Goal: Information Seeking & Learning: Learn about a topic

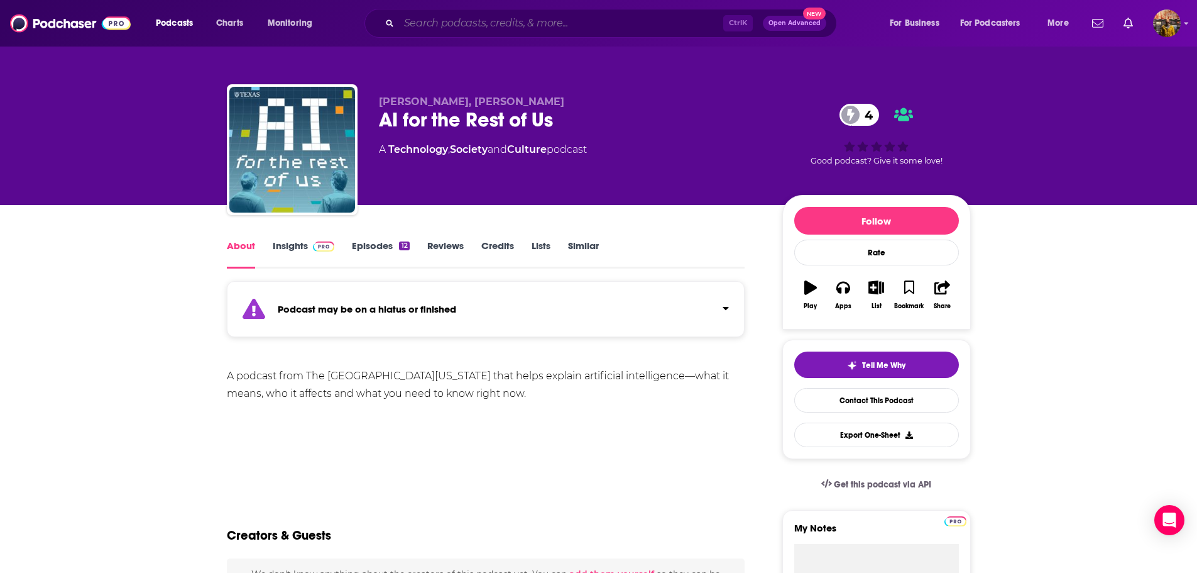
click at [634, 22] on input "Search podcasts, credits, & more..." at bounding box center [561, 23] width 324 height 20
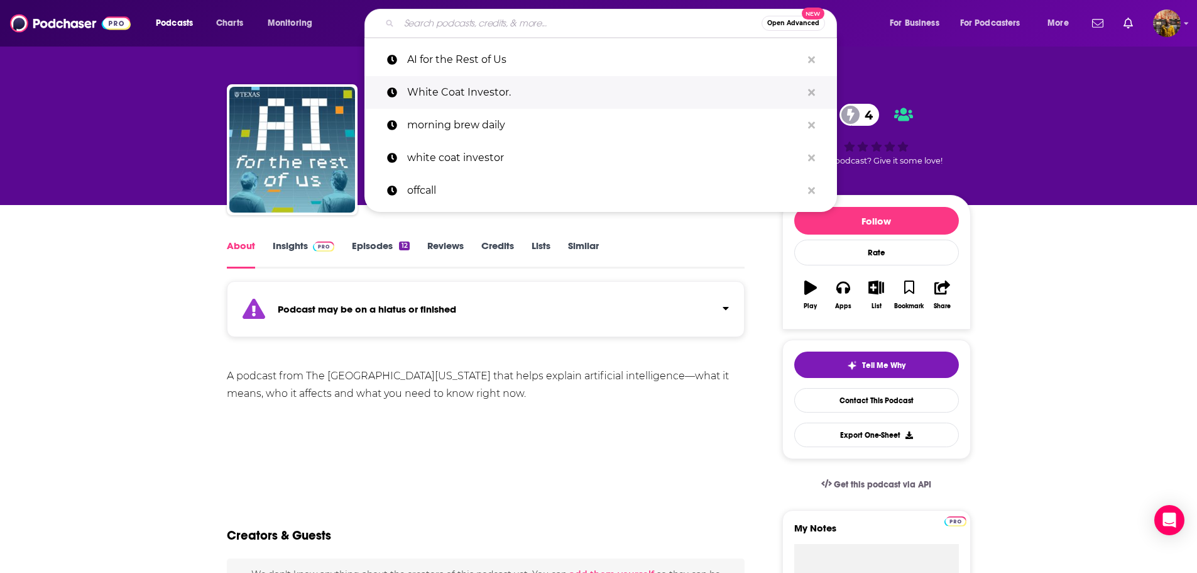
click at [552, 85] on p "White Coat Investor." at bounding box center [604, 92] width 395 height 33
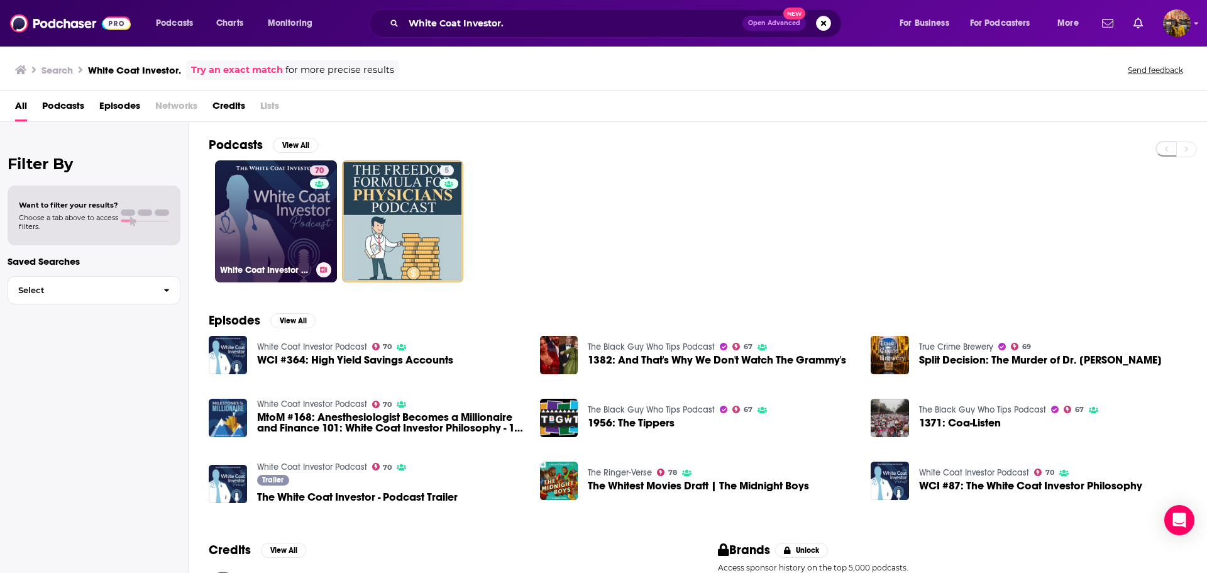
click at [262, 202] on link "70 White Coat Investor Podcast" at bounding box center [276, 221] width 122 height 122
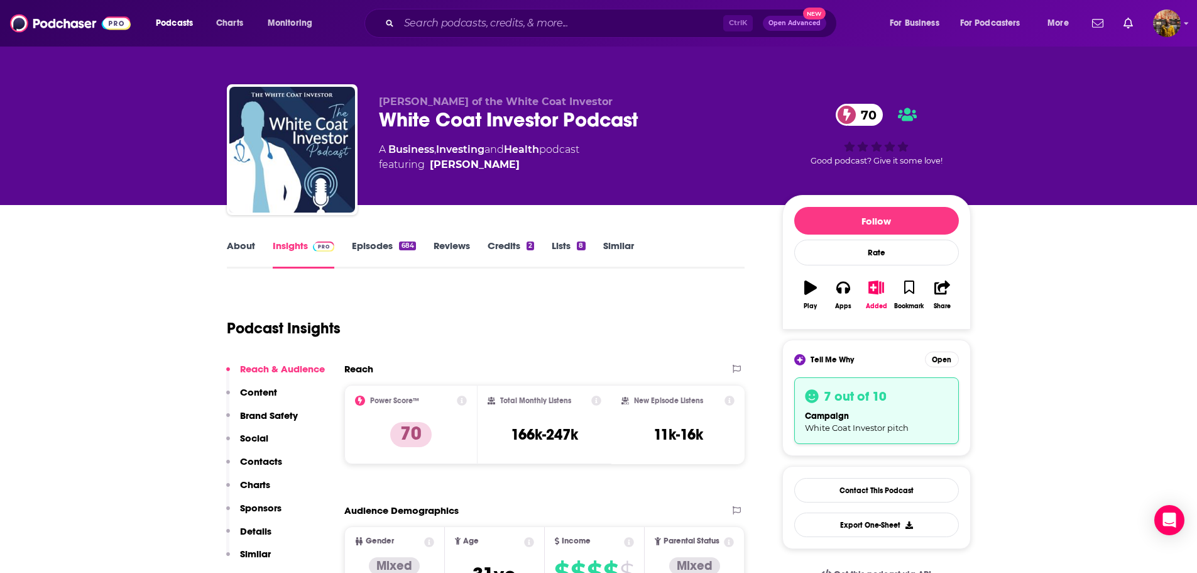
click at [370, 246] on link "Episodes 684" at bounding box center [383, 253] width 63 height 29
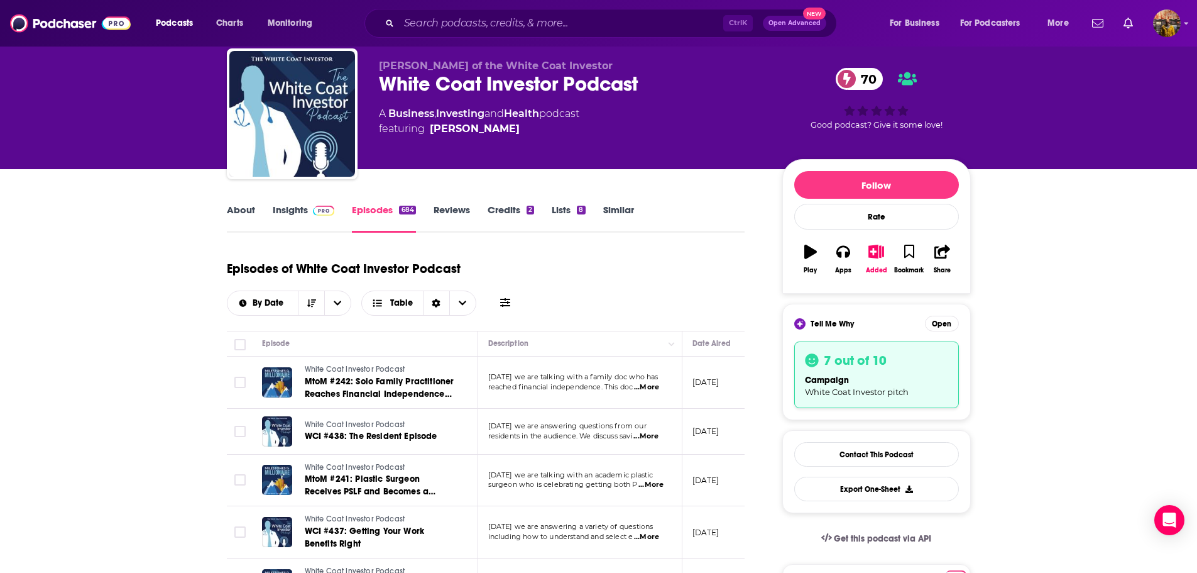
scroll to position [63, 0]
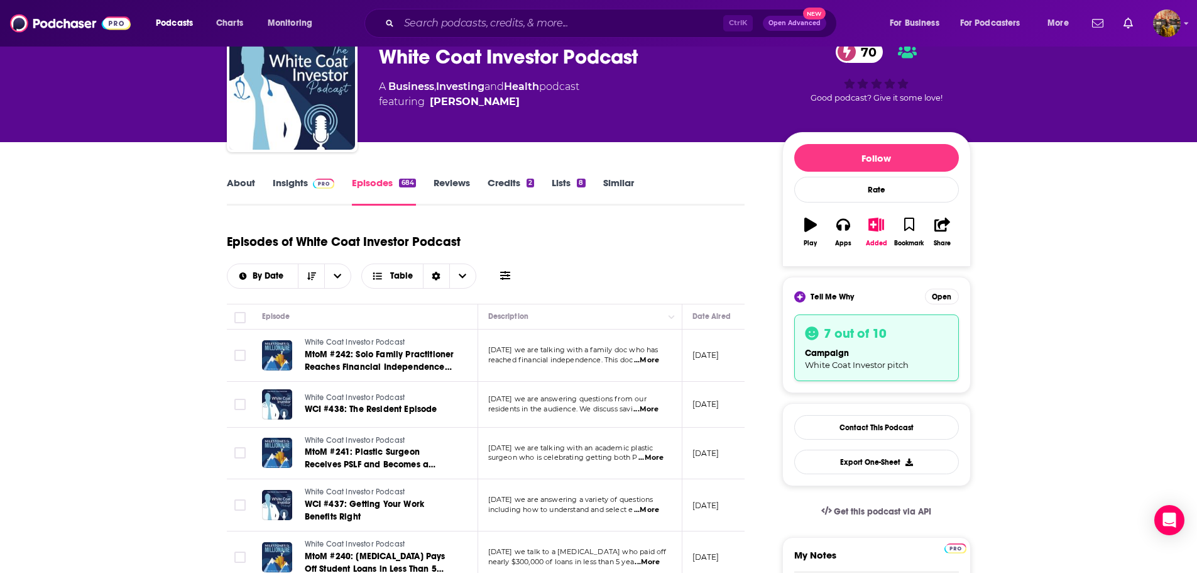
click at [505, 274] on icon at bounding box center [505, 275] width 10 height 10
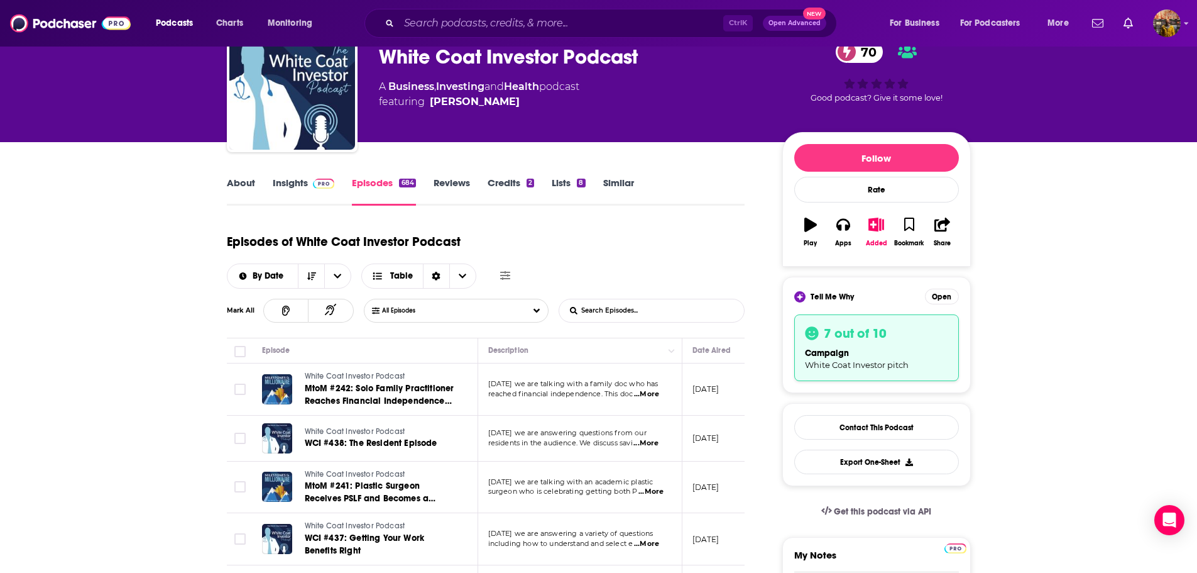
click at [584, 310] on input "List Search Input" at bounding box center [624, 310] width 131 height 23
type input "v"
paste input "value-based care"
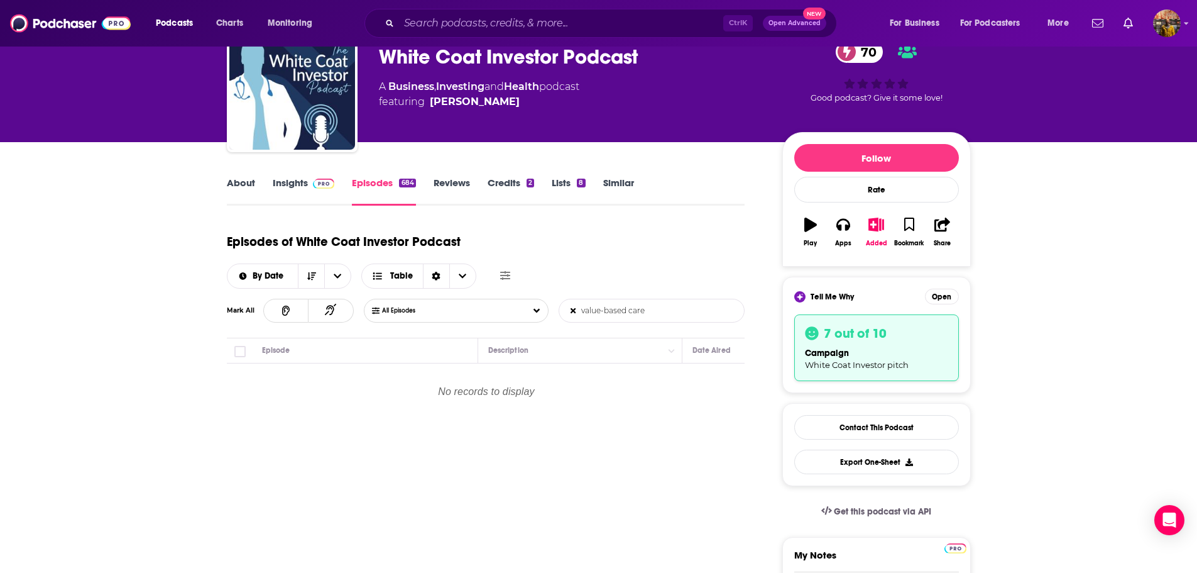
click at [605, 313] on input "value-based care" at bounding box center [624, 310] width 131 height 23
click at [632, 309] on input "value based care" at bounding box center [624, 310] width 131 height 23
click at [619, 308] on input "value-based care" at bounding box center [624, 310] width 131 height 23
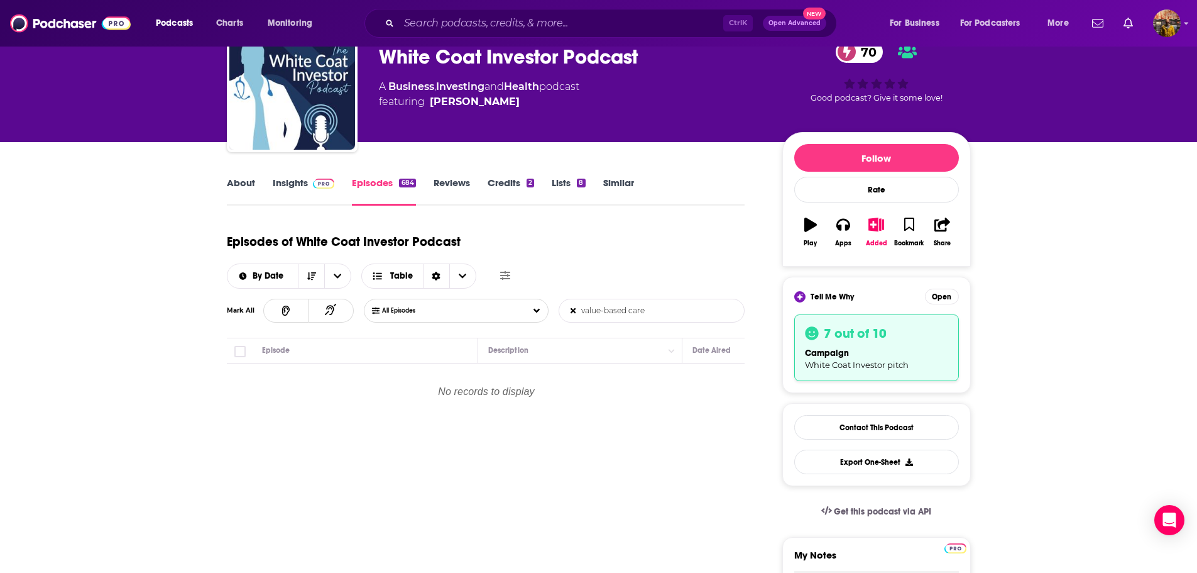
click at [619, 308] on input "value-based care" at bounding box center [624, 310] width 131 height 23
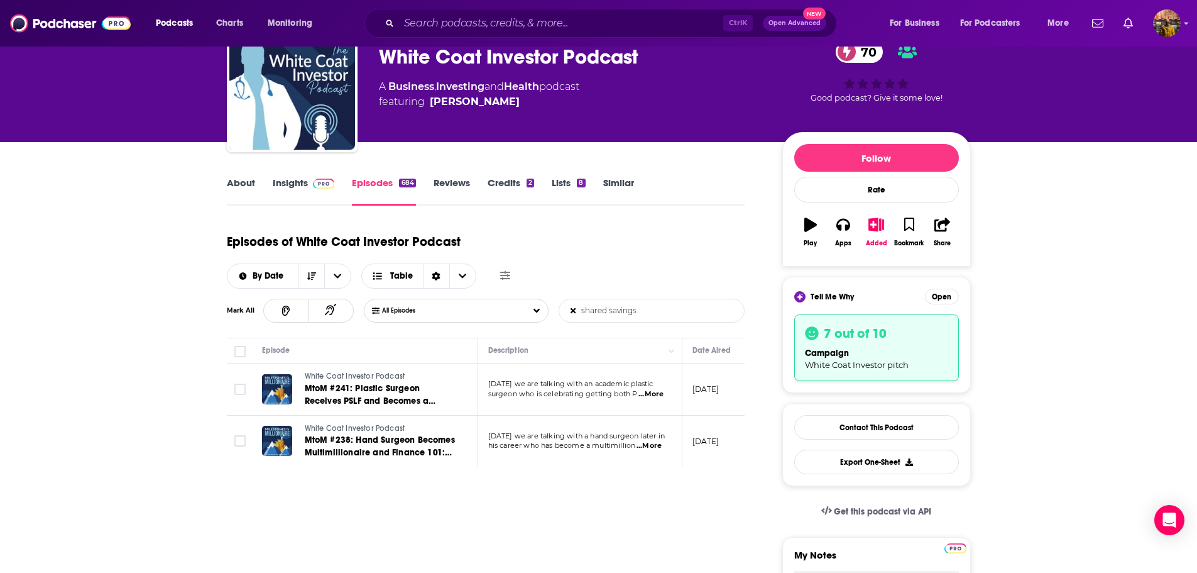
click at [619, 310] on input "shared savings" at bounding box center [624, 310] width 131 height 23
type input "a"
paste input "Aledade"
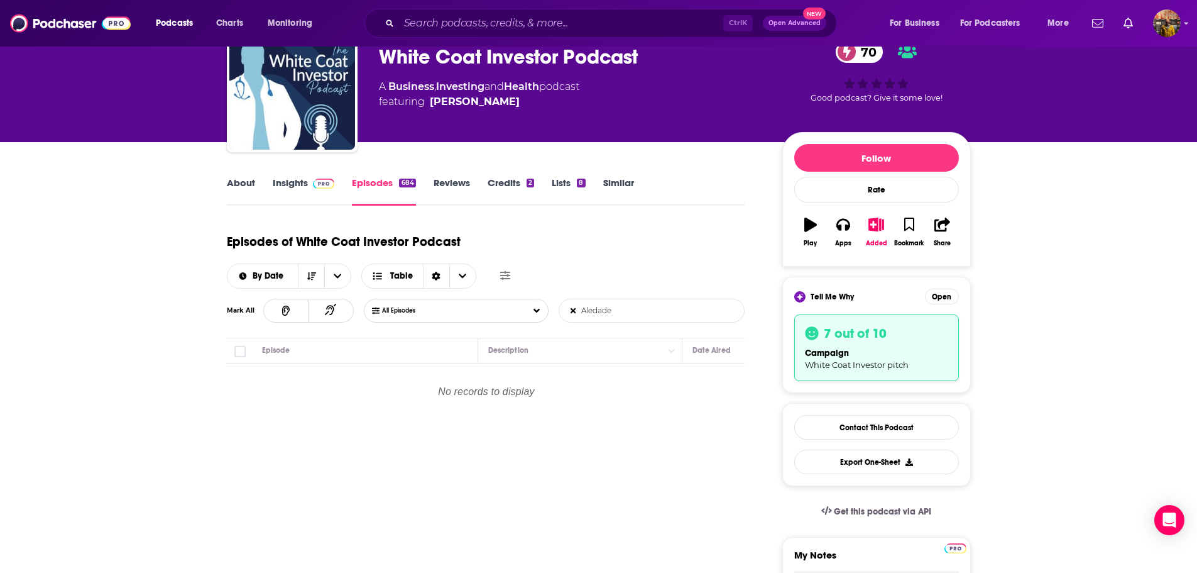
click at [605, 312] on input "Aledade" at bounding box center [624, 310] width 131 height 23
type input "a"
paste input "Accountable Care Organization (ACO)"
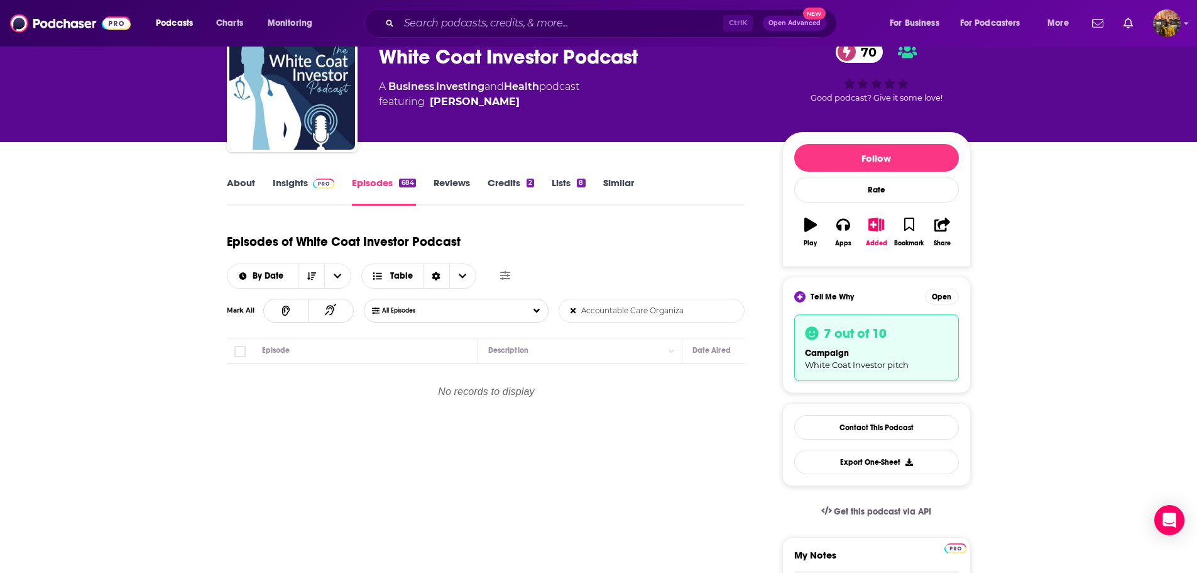
click at [688, 307] on input "Accountable Care Organization" at bounding box center [624, 310] width 131 height 23
click at [630, 316] on input "Accountable Care Organization" at bounding box center [624, 310] width 131 height 23
click at [630, 315] on input "Accountable Care Organization" at bounding box center [624, 310] width 131 height 23
click at [649, 310] on input "Accountable Care Organization" at bounding box center [624, 310] width 131 height 23
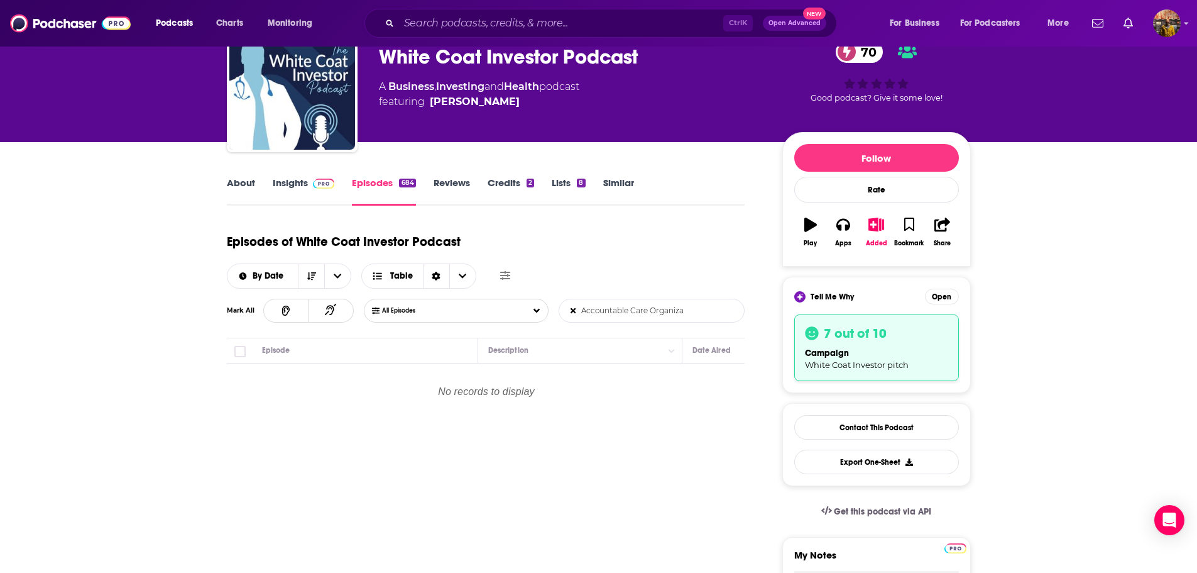
click at [649, 310] on input "Accountable Care Organization" at bounding box center [624, 310] width 131 height 23
click at [673, 304] on input "Accountable Care Organization" at bounding box center [624, 310] width 131 height 23
drag, startPoint x: 689, startPoint y: 309, endPoint x: 659, endPoint y: 311, distance: 29.6
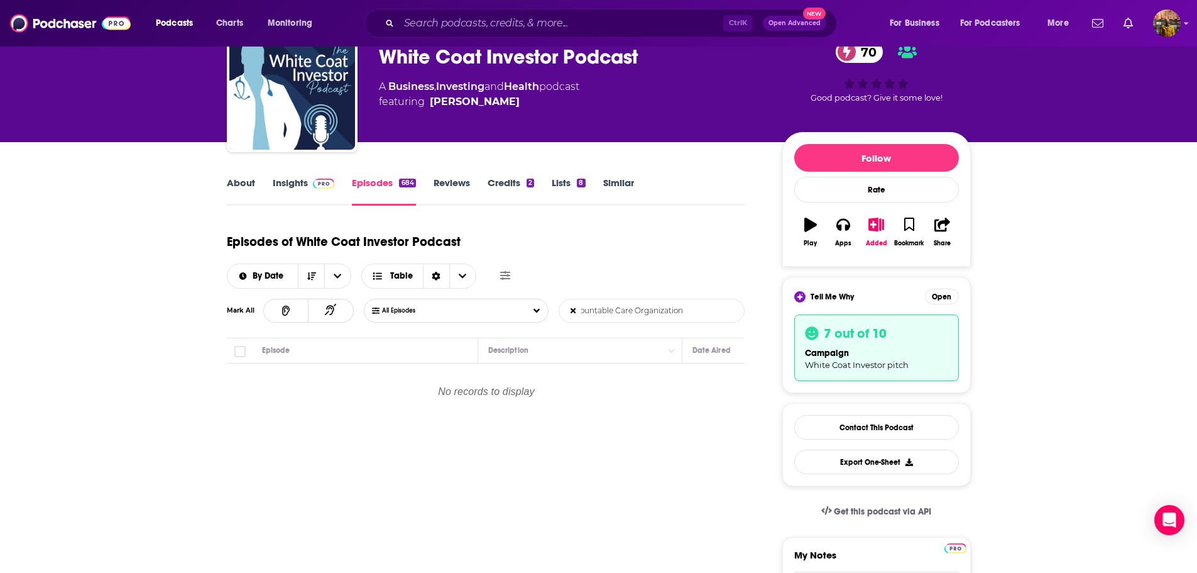
click at [659, 311] on input "Accountable Care Organization" at bounding box center [624, 310] width 131 height 23
click at [686, 302] on input "Accountable Care Organization" at bounding box center [624, 310] width 131 height 23
drag, startPoint x: 686, startPoint y: 308, endPoint x: 664, endPoint y: 294, distance: 26.0
click at [635, 313] on input "Accountable Care Organization" at bounding box center [624, 310] width 131 height 23
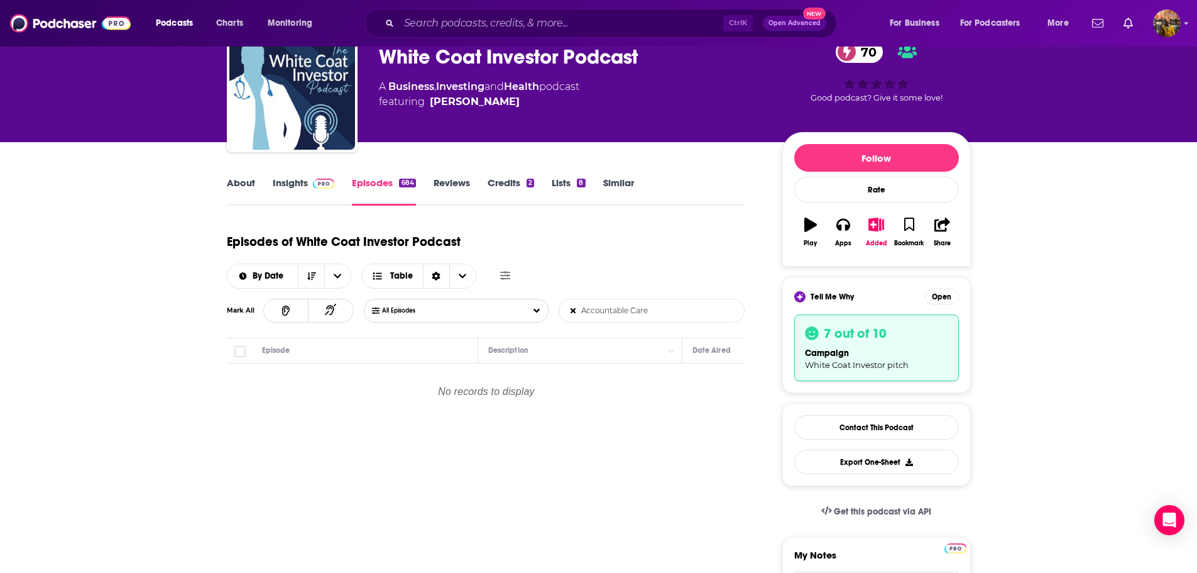
click at [667, 319] on input "Accountable Care" at bounding box center [624, 310] width 131 height 23
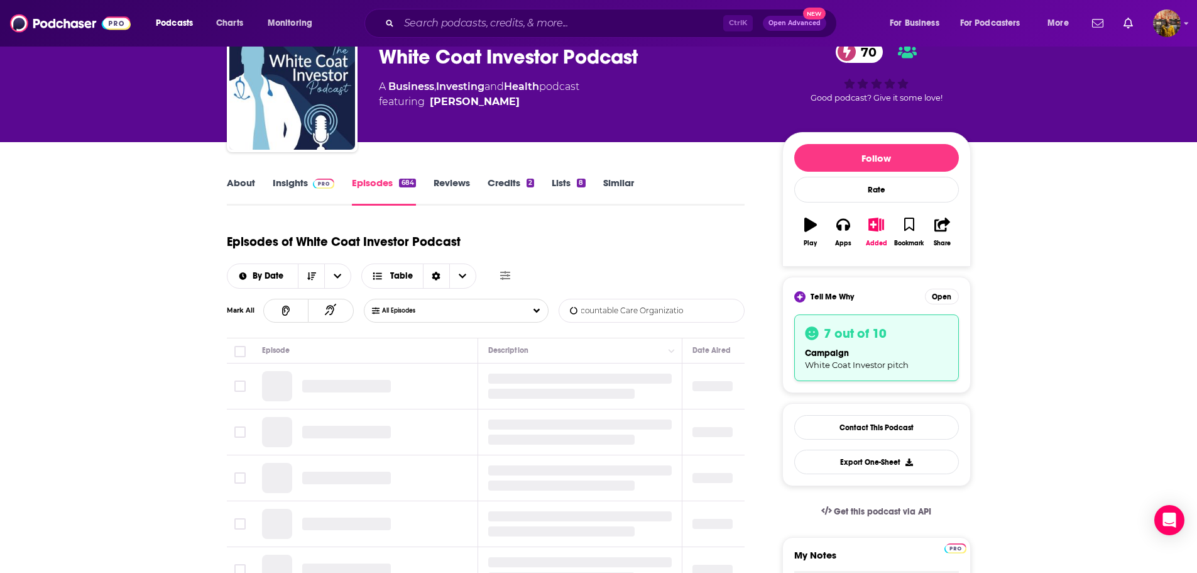
scroll to position [0, 15]
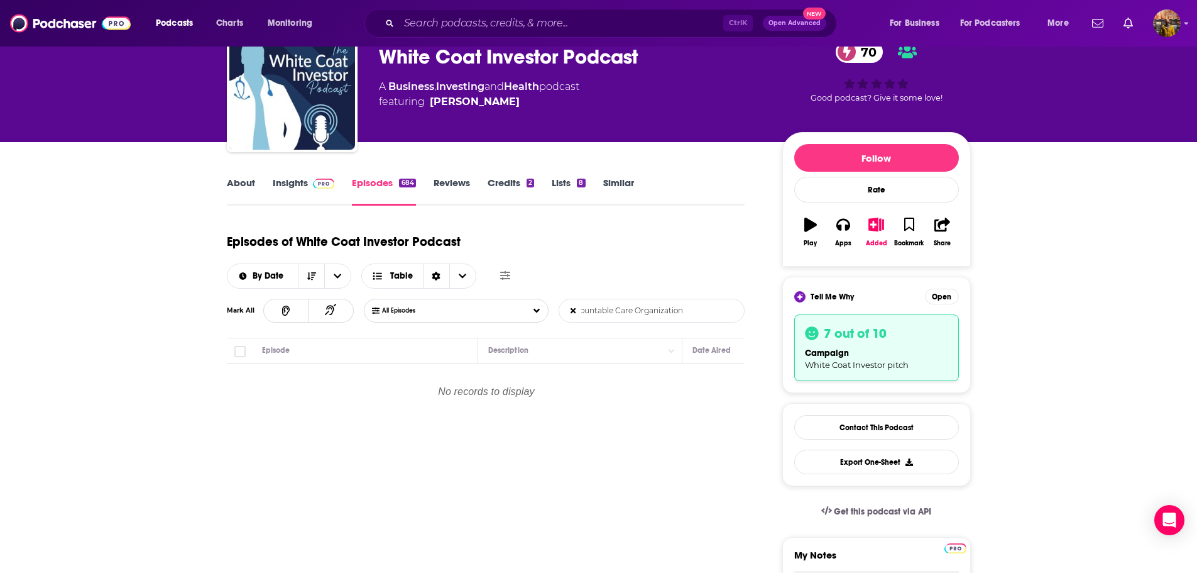
type input "Accountable Care Organization"
